Goal: Find specific page/section: Find specific page/section

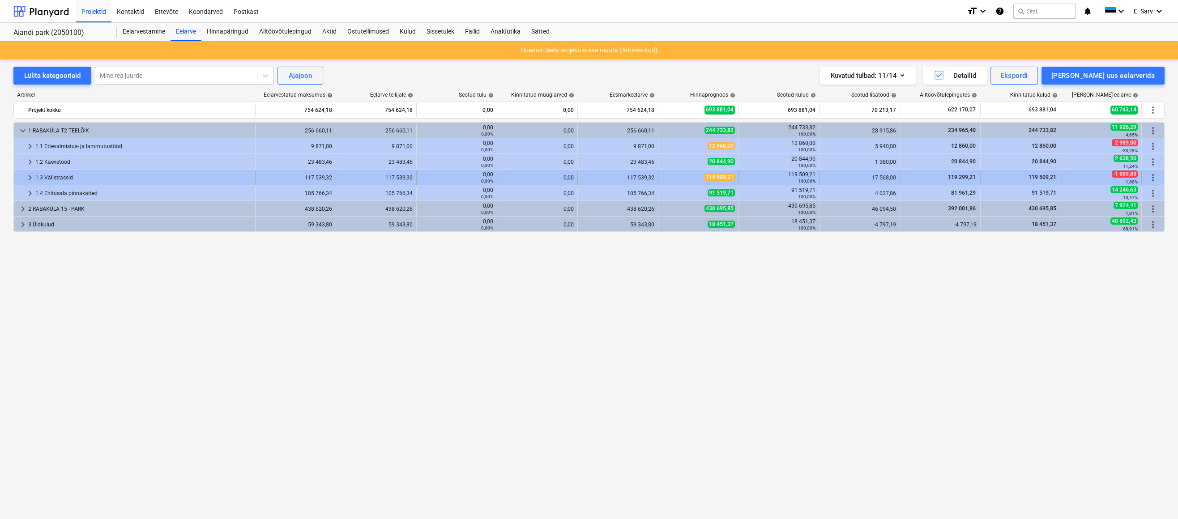
click at [31, 176] on span "keyboard_arrow_right" at bounding box center [30, 177] width 11 height 11
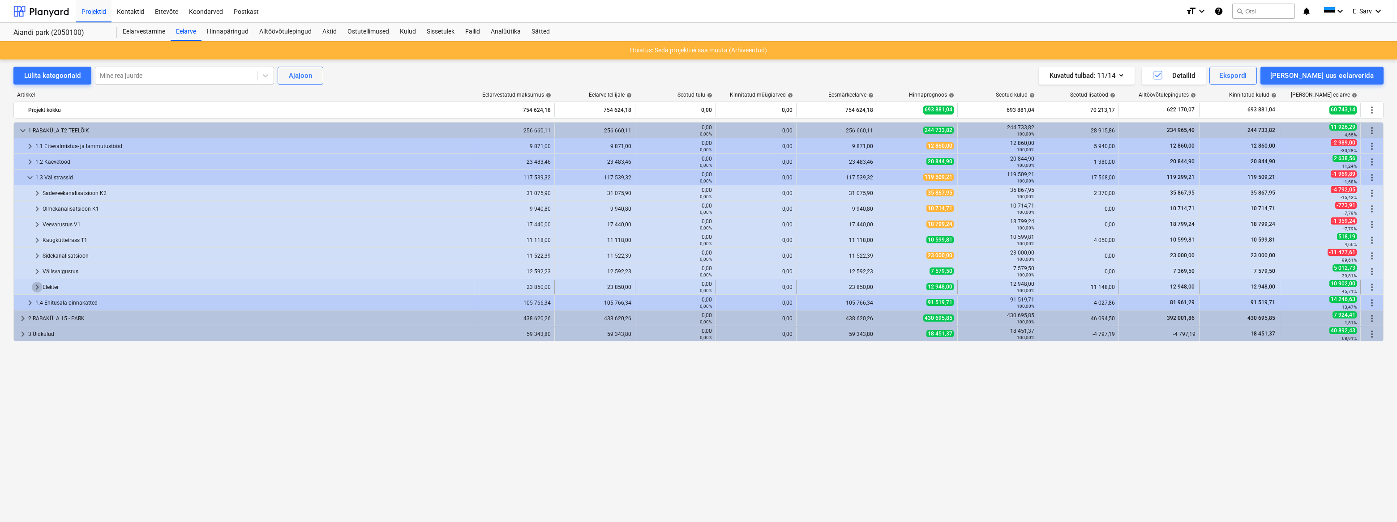
click at [35, 287] on span "keyboard_arrow_right" at bounding box center [37, 287] width 11 height 11
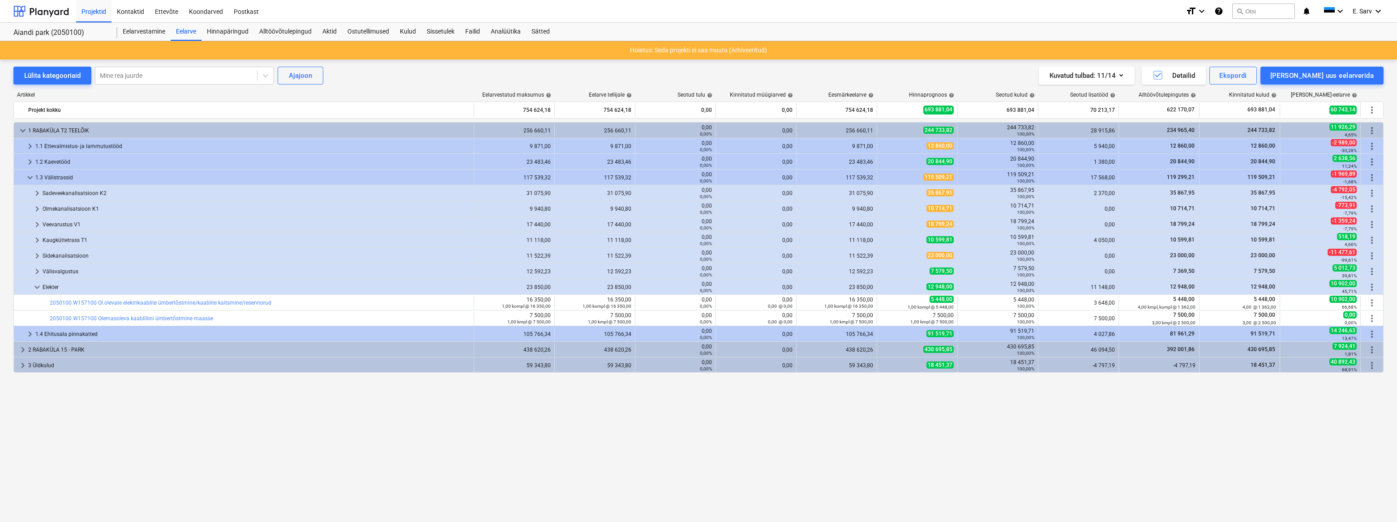
click at [35, 287] on span "keyboard_arrow_down" at bounding box center [37, 287] width 11 height 11
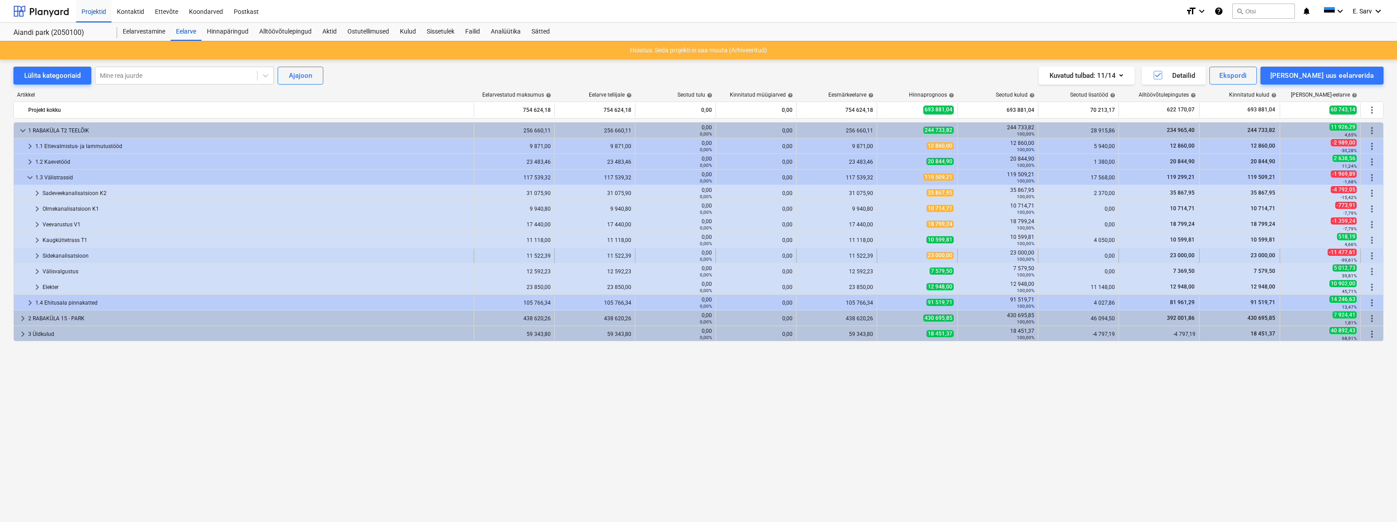
click at [37, 255] on span "keyboard_arrow_right" at bounding box center [37, 256] width 11 height 11
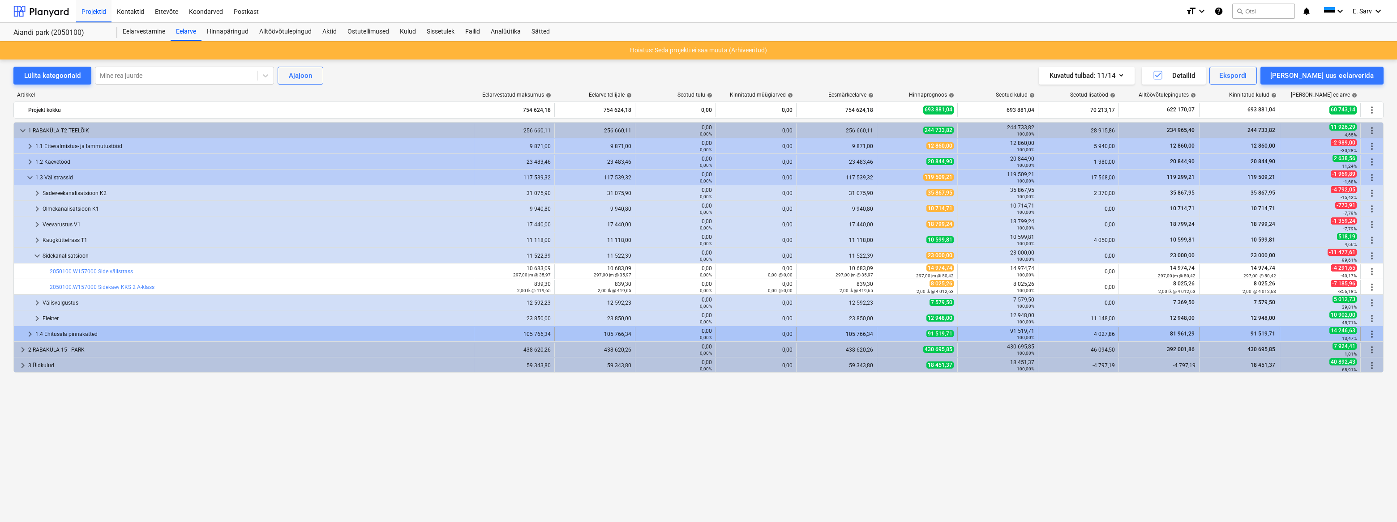
click at [70, 333] on div "1.4 Ehitusala pinnakatted" at bounding box center [252, 334] width 435 height 14
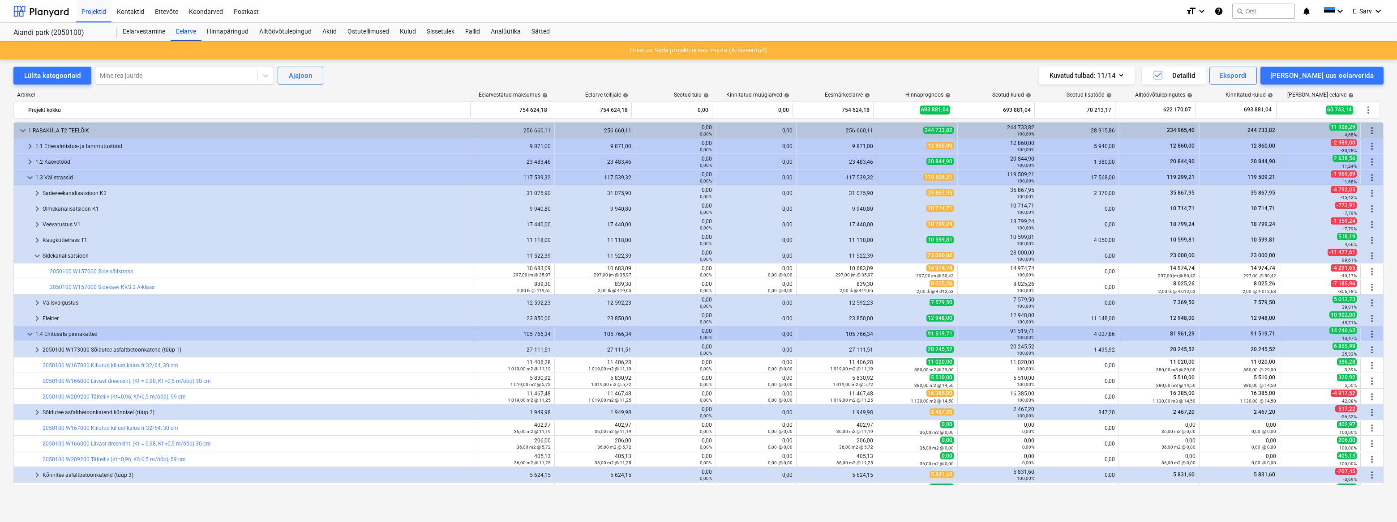
click at [70, 333] on div "1.4 Ehitusala pinnakatted" at bounding box center [252, 334] width 435 height 14
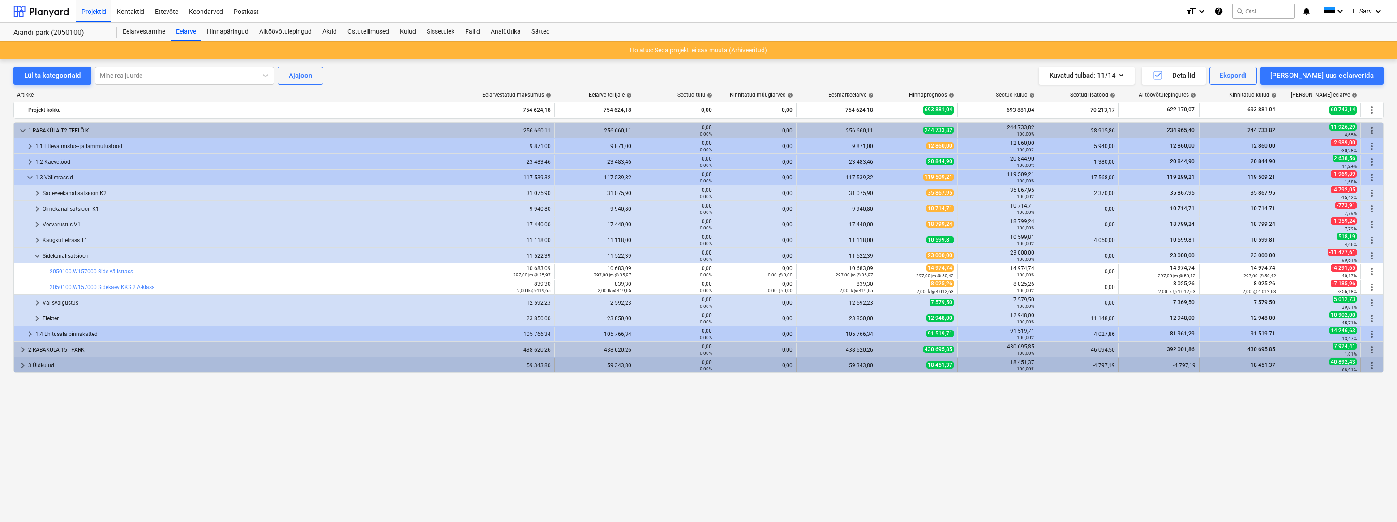
click at [46, 367] on div "3 Üldkulud" at bounding box center [249, 366] width 442 height 14
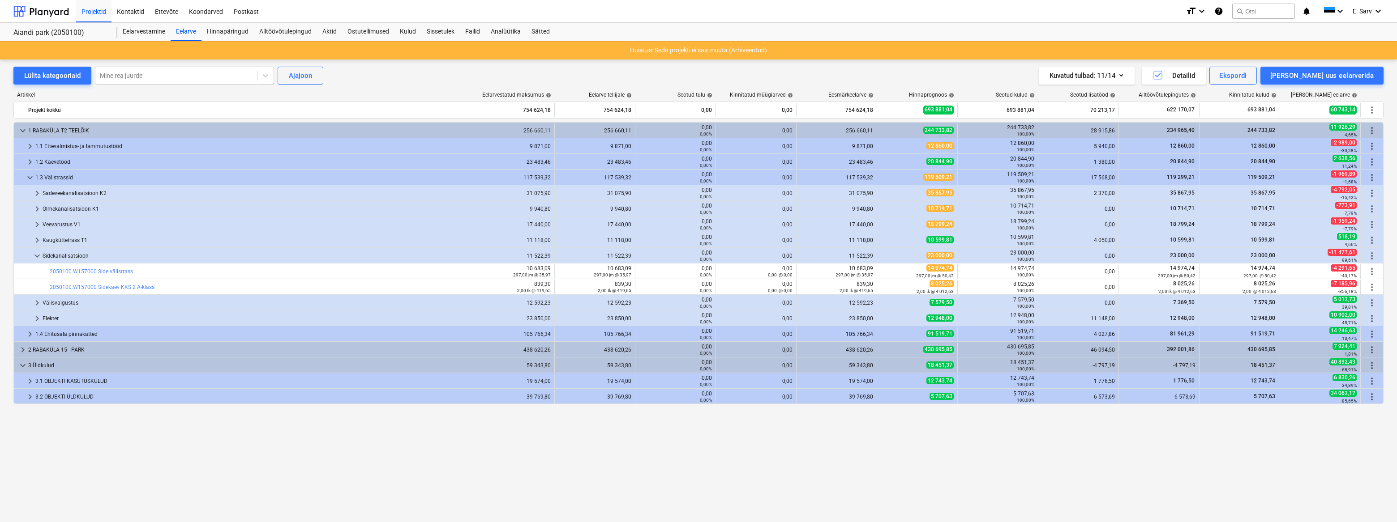
click at [46, 367] on div "3 Üldkulud" at bounding box center [249, 366] width 442 height 14
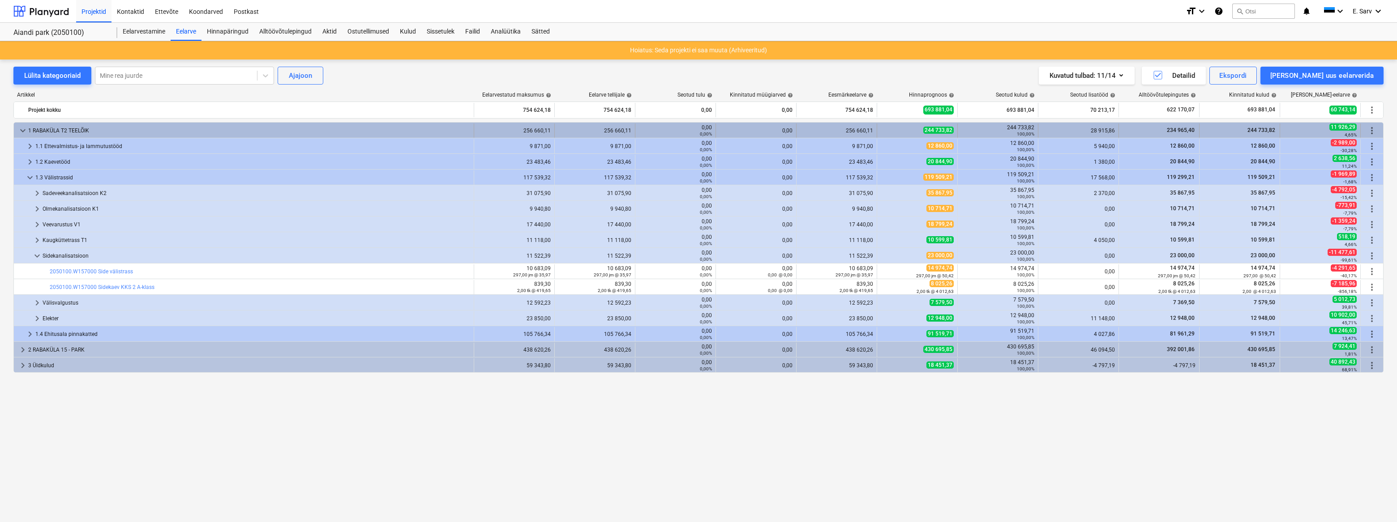
click at [21, 130] on span "keyboard_arrow_down" at bounding box center [22, 130] width 11 height 11
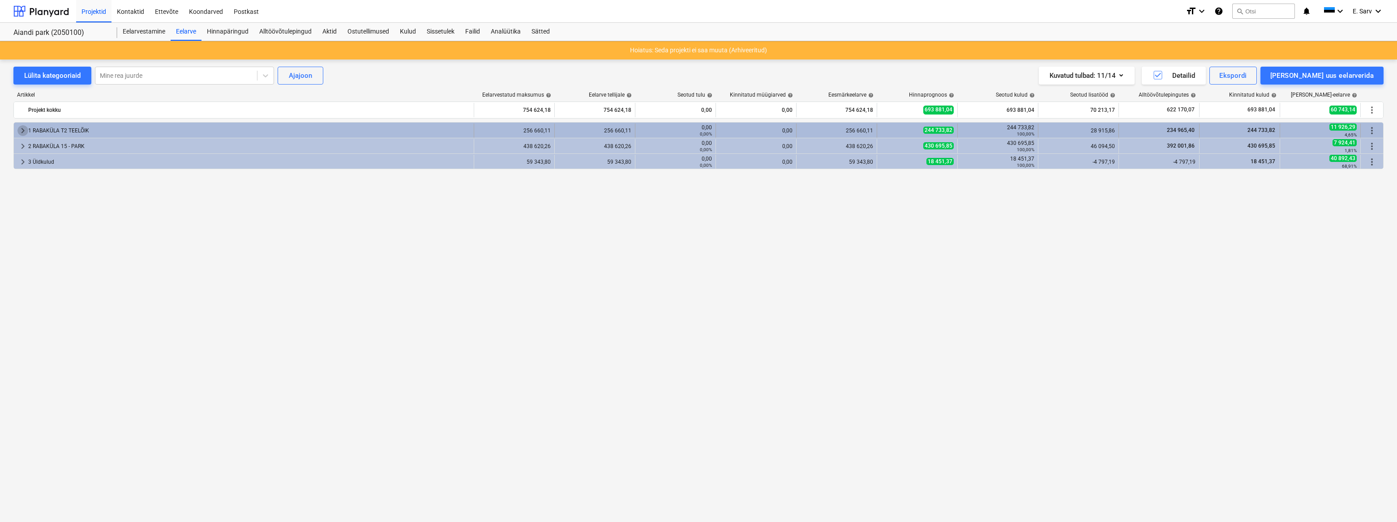
click at [22, 128] on span "keyboard_arrow_right" at bounding box center [22, 130] width 11 height 11
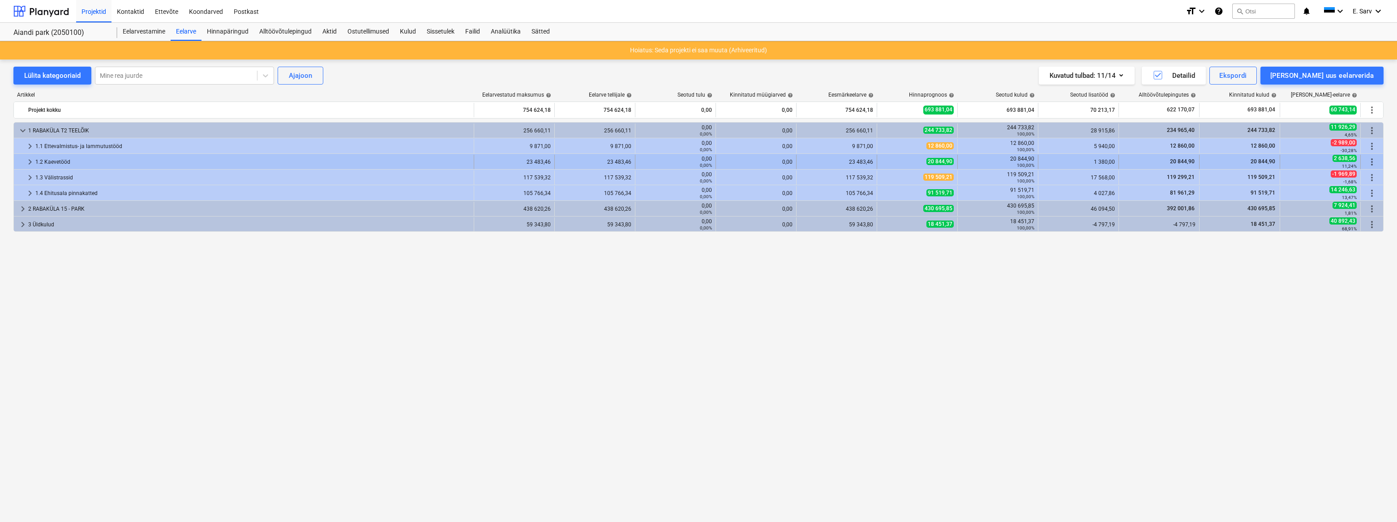
click at [44, 161] on div "1.2 Kaevetööd" at bounding box center [252, 162] width 435 height 14
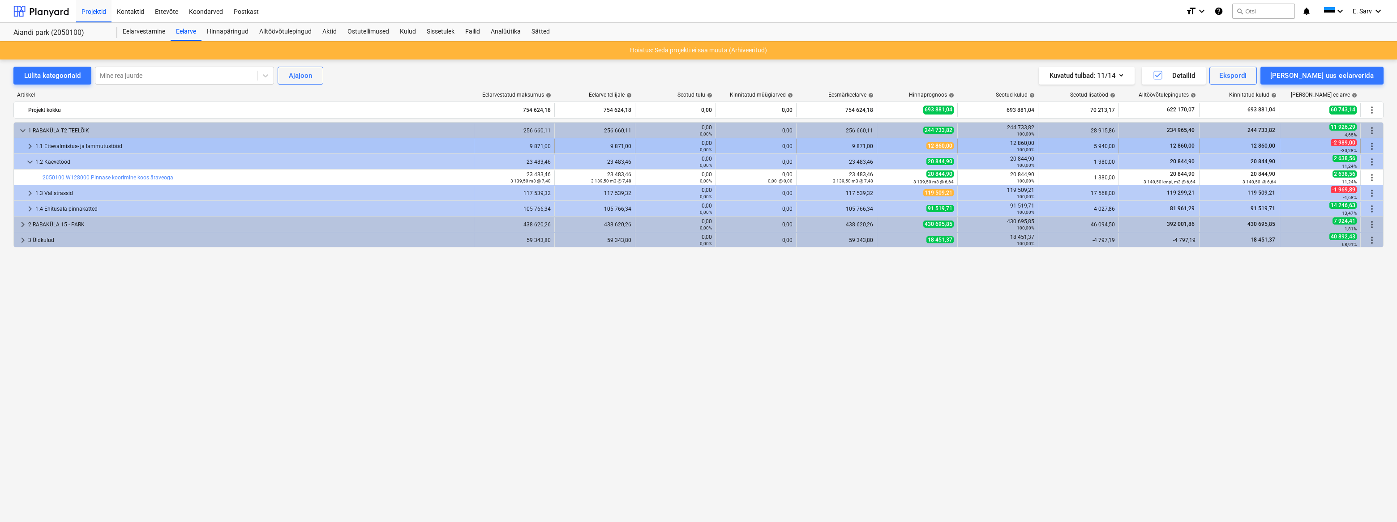
click at [31, 148] on span "keyboard_arrow_right" at bounding box center [30, 146] width 11 height 11
